Goal: Information Seeking & Learning: Learn about a topic

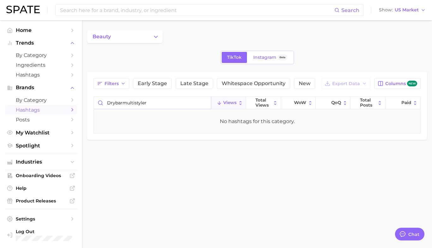
drag, startPoint x: 152, startPoint y: 104, endPoint x: 123, endPoint y: 105, distance: 29.1
click at [123, 105] on input "drybarmultistyler" at bounding box center [152, 103] width 117 height 12
type input "drybar"
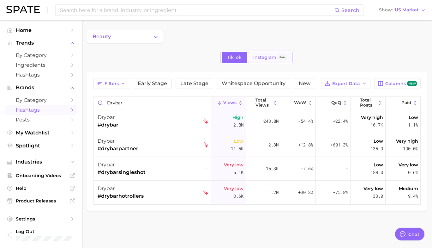
click at [254, 56] on span "Instagram" at bounding box center [264, 57] width 23 height 5
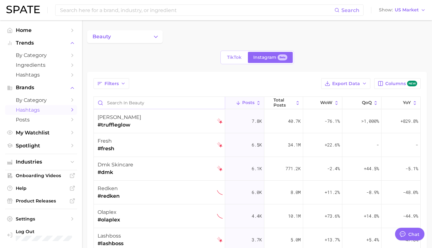
click at [142, 102] on input "Search in beauty" at bounding box center [159, 103] width 131 height 12
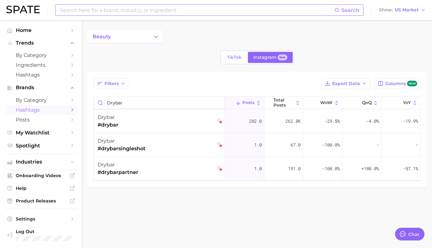
type input "drybar"
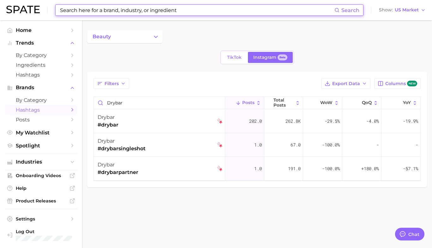
click at [120, 13] on input at bounding box center [196, 10] width 275 height 11
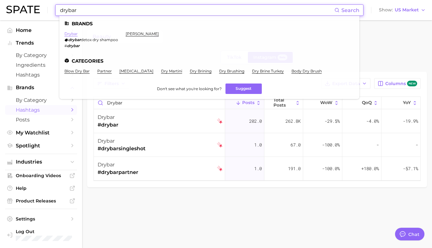
type input "drybar"
click at [73, 33] on link "drybar" at bounding box center [70, 33] width 13 height 5
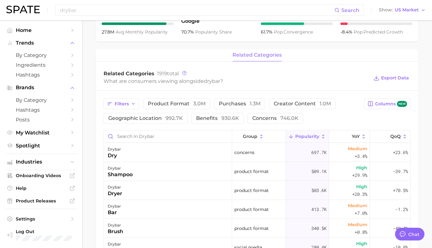
scroll to position [255, 0]
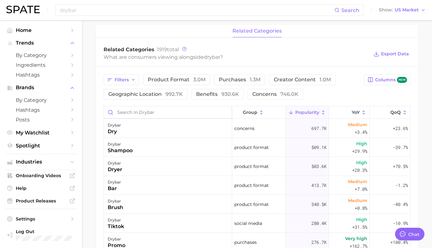
click at [162, 114] on input "Search in drybar" at bounding box center [168, 112] width 128 height 12
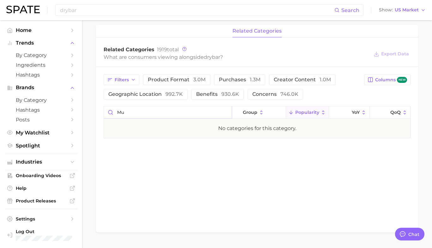
type input "m"
click at [228, 113] on input "allincl" at bounding box center [168, 112] width 128 height 12
type input "allincl"
